Goal: Information Seeking & Learning: Understand process/instructions

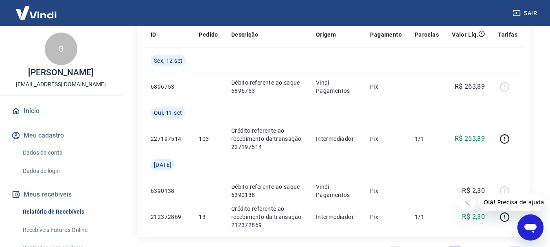
scroll to position [114, 0]
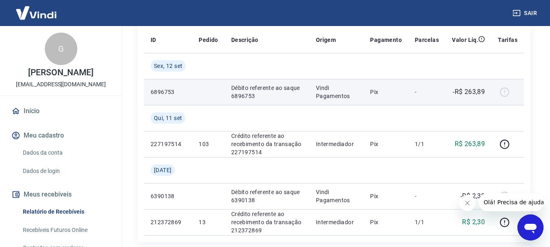
drag, startPoint x: 505, startPoint y: 94, endPoint x: 499, endPoint y: 93, distance: 6.2
click at [505, 94] on div at bounding box center [508, 91] width 20 height 13
drag, startPoint x: 253, startPoint y: 96, endPoint x: 225, endPoint y: 99, distance: 27.5
click at [225, 99] on td "Débito referente ao saque 6896753" at bounding box center [267, 92] width 85 height 26
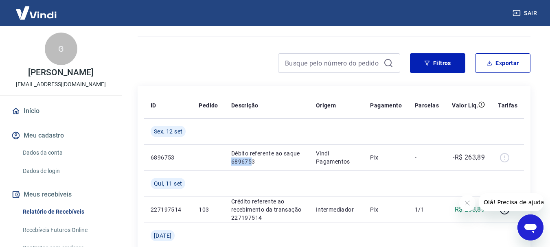
scroll to position [0, 0]
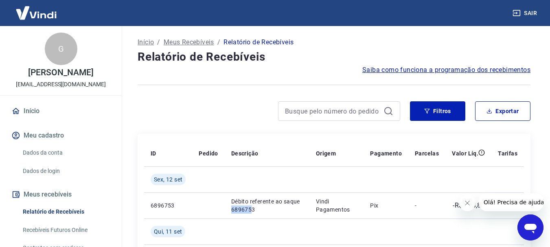
click at [433, 72] on span "Saiba como funciona a programação dos recebimentos" at bounding box center [446, 70] width 168 height 10
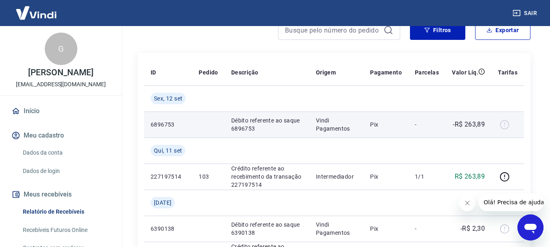
scroll to position [81, 0]
click at [507, 126] on div at bounding box center [508, 124] width 20 height 13
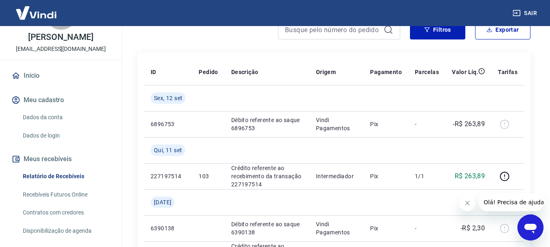
scroll to position [0, 0]
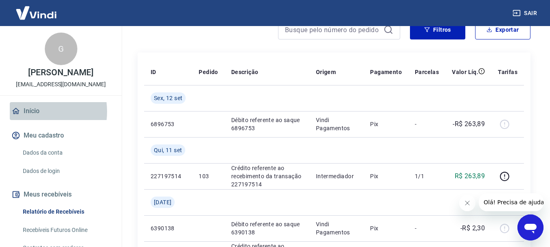
click at [33, 111] on link "Início" at bounding box center [61, 111] width 102 height 18
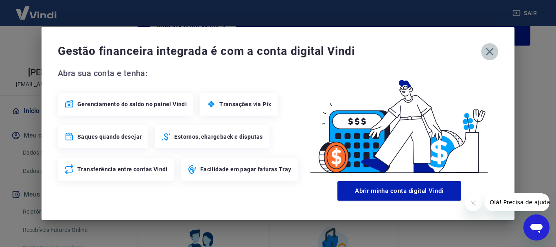
click at [493, 50] on icon "button" at bounding box center [489, 51] width 13 height 13
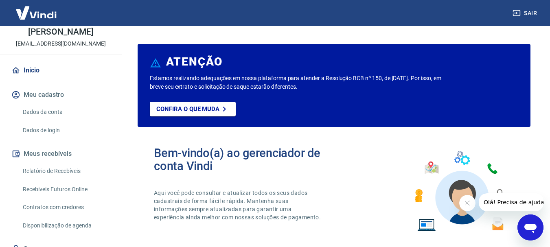
scroll to position [76, 0]
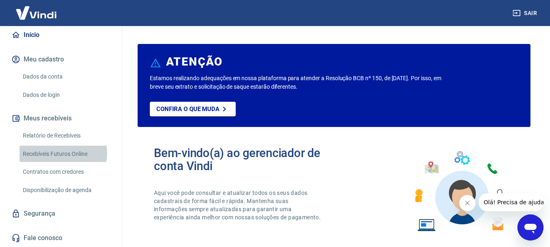
click at [56, 153] on link "Recebíveis Futuros Online" at bounding box center [66, 154] width 92 height 17
